Goal: Find specific page/section: Find specific page/section

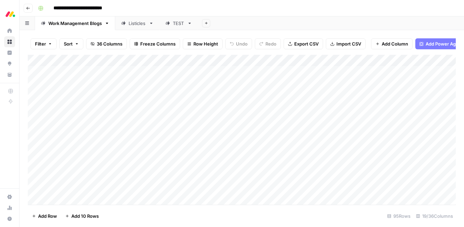
click at [136, 26] on div "Listicles" at bounding box center [137, 23] width 17 height 7
click at [48, 46] on button "Filter" at bounding box center [43, 43] width 26 height 11
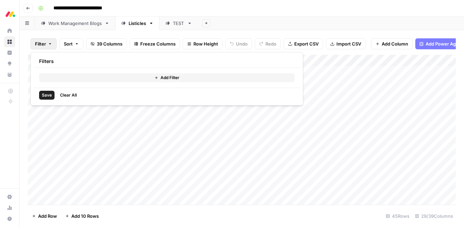
click at [86, 82] on div "Add Filter" at bounding box center [167, 78] width 266 height 20
click at [83, 78] on button "Add Filter" at bounding box center [166, 77] width 255 height 9
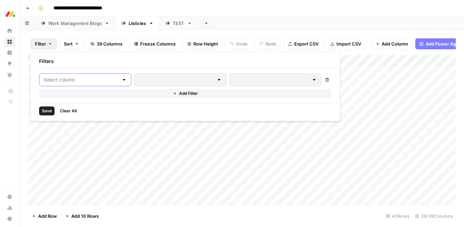
click at [71, 83] on input "text" at bounding box center [81, 79] width 75 height 7
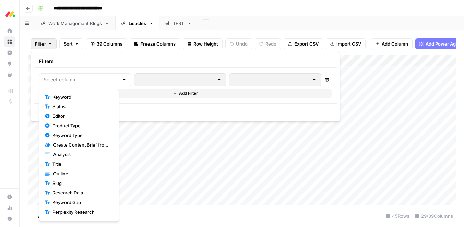
click at [67, 96] on span "Keyword" at bounding box center [81, 97] width 58 height 7
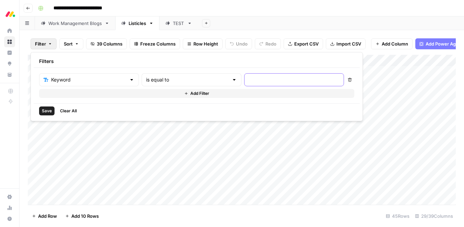
click at [252, 83] on input "text" at bounding box center [293, 79] width 91 height 7
paste input "production management software"
type input "production management software"
click at [43, 112] on span "Save" at bounding box center [47, 111] width 10 height 6
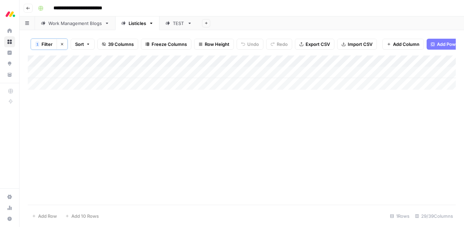
click at [164, 72] on div "Add Column" at bounding box center [242, 73] width 428 height 34
type textarea "*******"
click at [167, 88] on div "Add Column" at bounding box center [242, 73] width 428 height 34
click at [215, 73] on div "Add Column" at bounding box center [242, 73] width 428 height 34
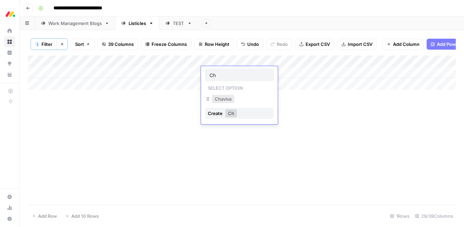
type input "Ch"
click at [220, 102] on button "Chaviva" at bounding box center [223, 99] width 22 height 8
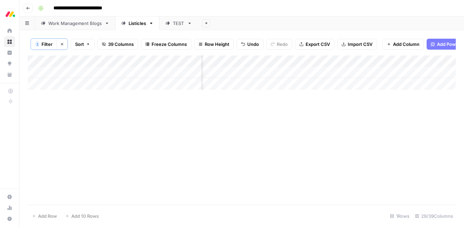
scroll to position [0, 995]
click at [296, 72] on div "Add Column" at bounding box center [242, 73] width 428 height 34
click at [64, 45] on icon "button" at bounding box center [62, 44] width 4 height 4
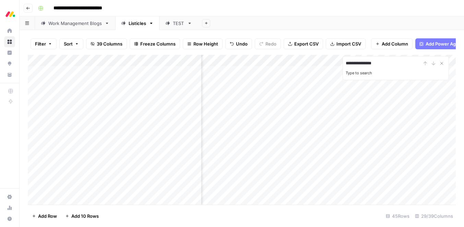
type input "**********"
click at [155, 144] on div "Add Column" at bounding box center [242, 130] width 428 height 150
click at [230, 146] on div "Add Column" at bounding box center [242, 130] width 428 height 150
click at [222, 146] on div "Add Column" at bounding box center [242, 130] width 428 height 150
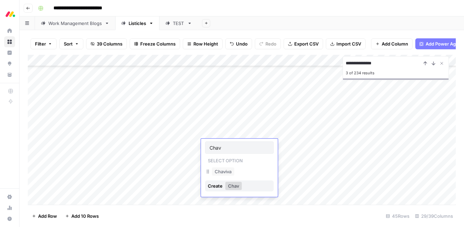
type input "Chav"
click at [222, 171] on button "Chaviva" at bounding box center [223, 172] width 22 height 8
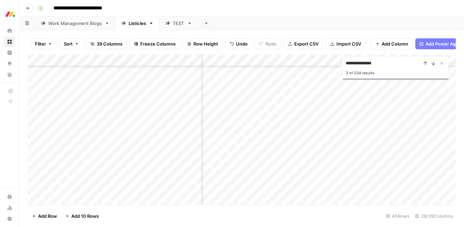
scroll to position [288, 991]
click at [274, 145] on div "Add Column" at bounding box center [242, 130] width 428 height 150
click at [301, 144] on div "Add Column" at bounding box center [242, 130] width 428 height 150
click at [215, 160] on div "Add Column" at bounding box center [242, 130] width 428 height 150
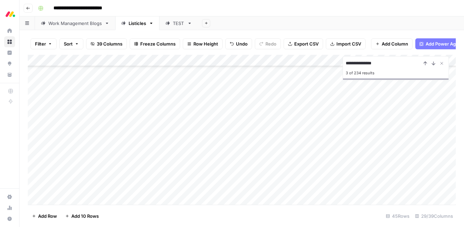
click at [215, 160] on div "Add Column" at bounding box center [242, 130] width 428 height 150
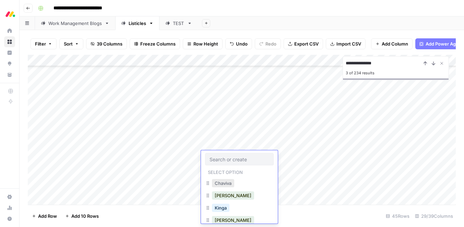
click at [222, 183] on button "Chaviva" at bounding box center [223, 183] width 22 height 8
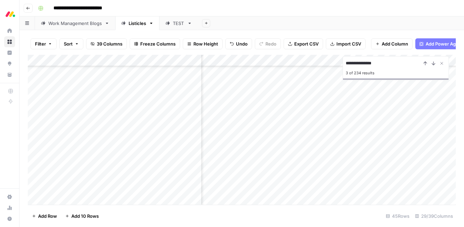
scroll to position [288, 934]
click at [359, 157] on div "Add Column" at bounding box center [242, 130] width 428 height 150
click at [217, 178] on div "Add Column" at bounding box center [242, 130] width 428 height 150
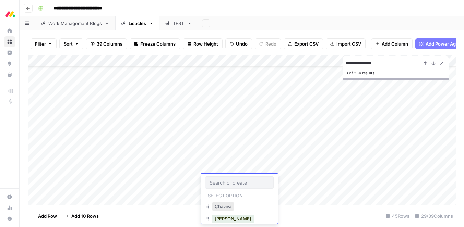
click at [220, 205] on button "Chaviva" at bounding box center [223, 207] width 22 height 8
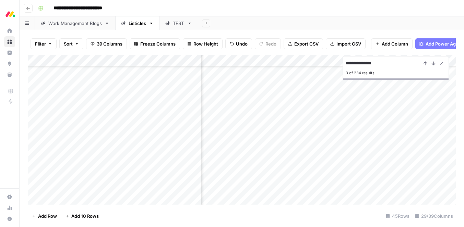
scroll to position [288, 956]
click at [336, 180] on div "Add Column" at bounding box center [242, 130] width 428 height 150
click at [336, 191] on div "Add Column" at bounding box center [242, 130] width 428 height 150
click at [231, 191] on div "Add Column" at bounding box center [242, 130] width 428 height 150
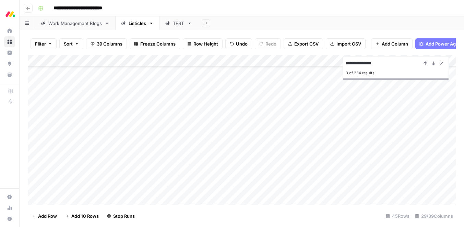
click at [231, 191] on div "Add Column" at bounding box center [242, 130] width 428 height 150
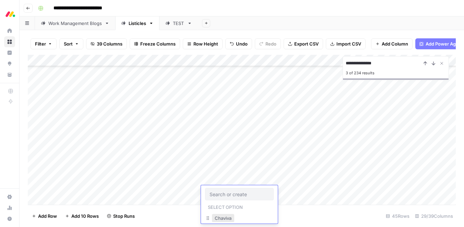
click at [226, 216] on button "Chaviva" at bounding box center [223, 218] width 22 height 8
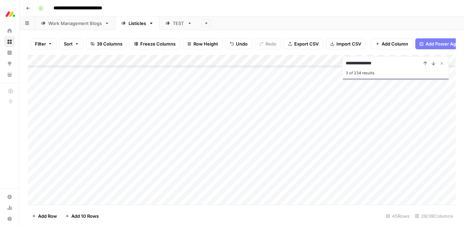
click at [63, 25] on div "Work Management Blogs" at bounding box center [74, 23] width 53 height 7
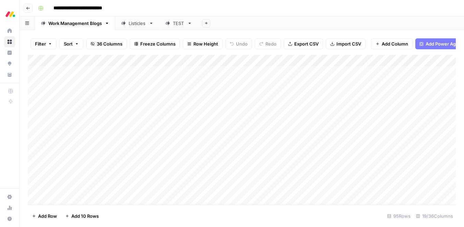
click at [47, 42] on button "Filter" at bounding box center [43, 43] width 26 height 11
click at [86, 76] on button "Add Filter" at bounding box center [166, 77] width 255 height 9
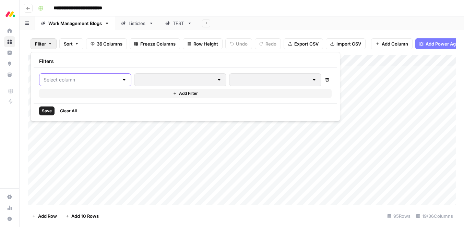
click at [82, 79] on input "text" at bounding box center [81, 79] width 75 height 7
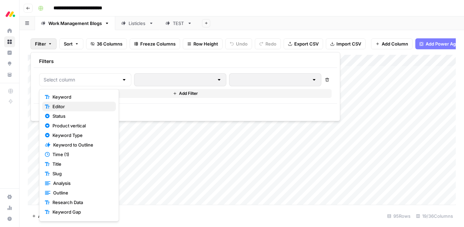
click at [77, 103] on span "Editor" at bounding box center [81, 106] width 58 height 7
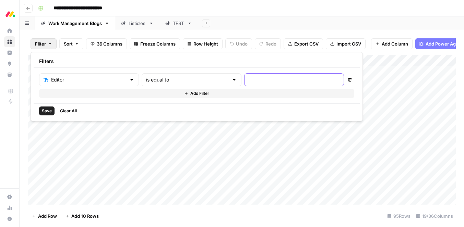
click at [248, 82] on input "text" at bounding box center [293, 79] width 91 height 7
type input "Chaviva"
click at [47, 107] on button "Save" at bounding box center [46, 111] width 15 height 9
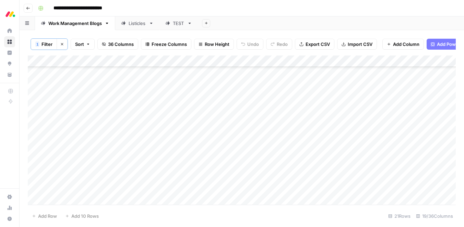
scroll to position [106, 0]
